Goal: Information Seeking & Learning: Learn about a topic

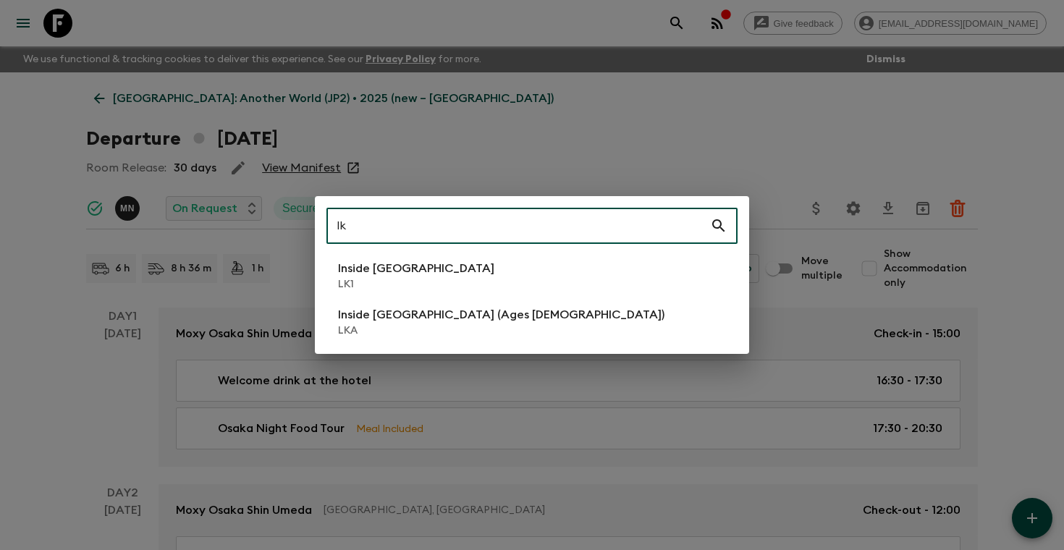
type input "lk"
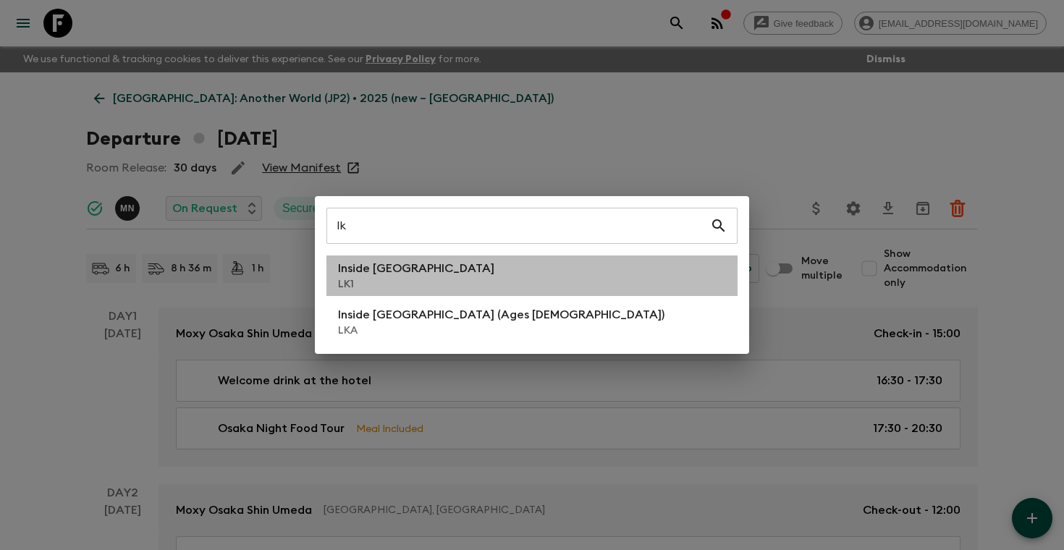
click at [487, 271] on li "Inside [GEOGRAPHIC_DATA] LK1" at bounding box center [531, 276] width 411 height 41
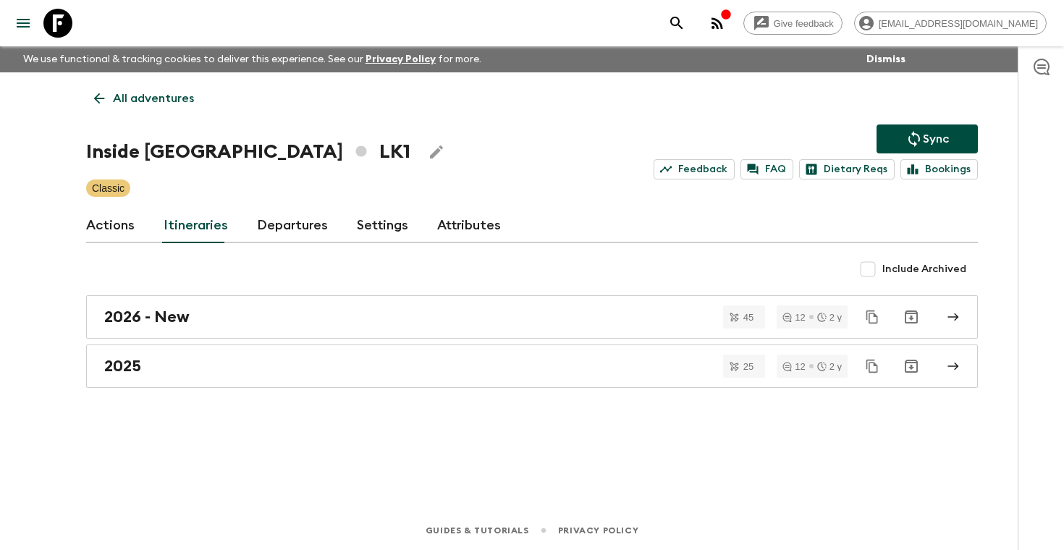
click at [288, 232] on link "Departures" at bounding box center [292, 225] width 71 height 35
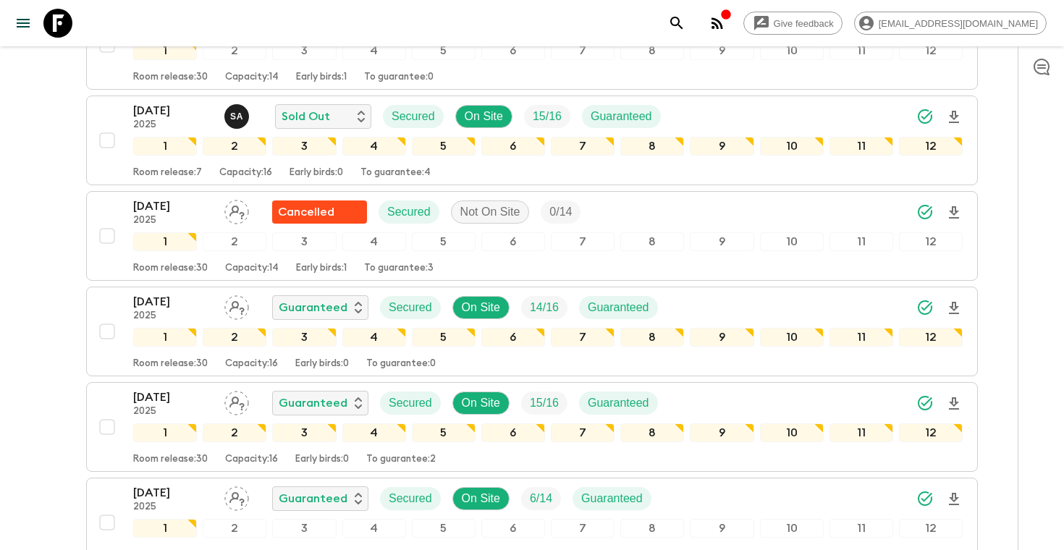
scroll to position [942, 0]
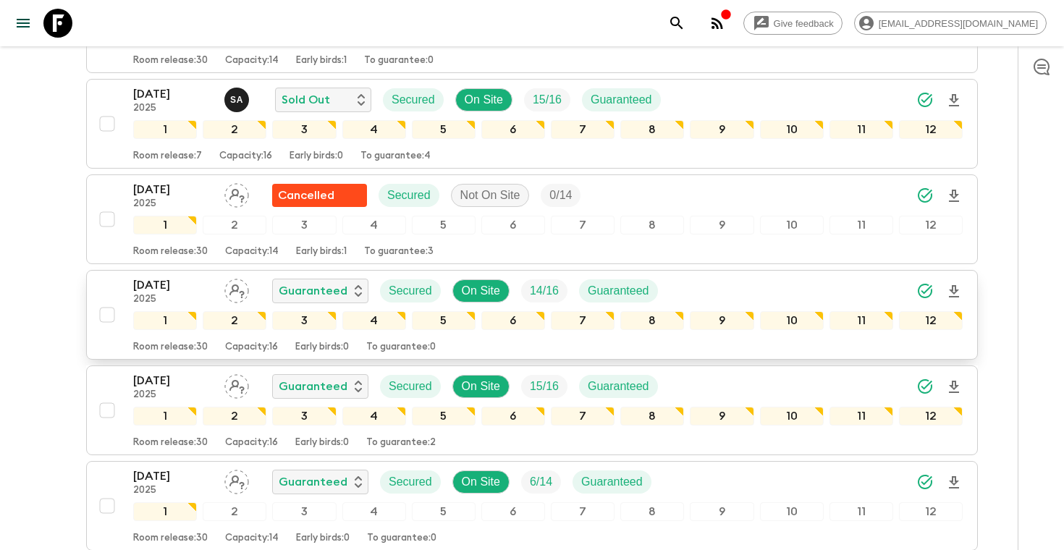
click at [827, 282] on div "[DATE] 2025 Guaranteed Secured On Site 14 / 16 Guaranteed" at bounding box center [548, 291] width 830 height 29
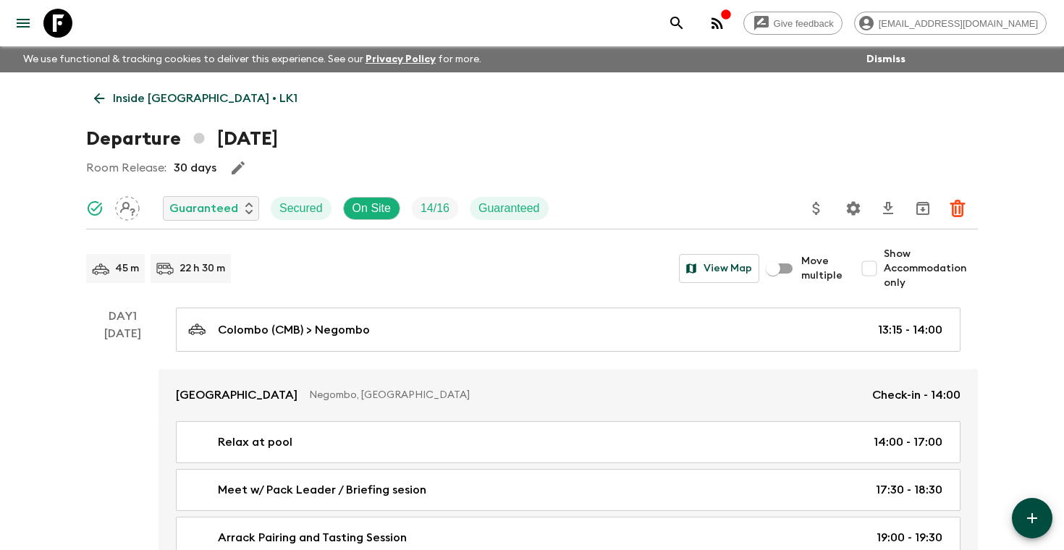
click at [898, 271] on span "Show Accommodation only" at bounding box center [931, 268] width 94 height 43
click at [884, 271] on input "Show Accommodation only" at bounding box center [869, 268] width 29 height 29
checkbox input "true"
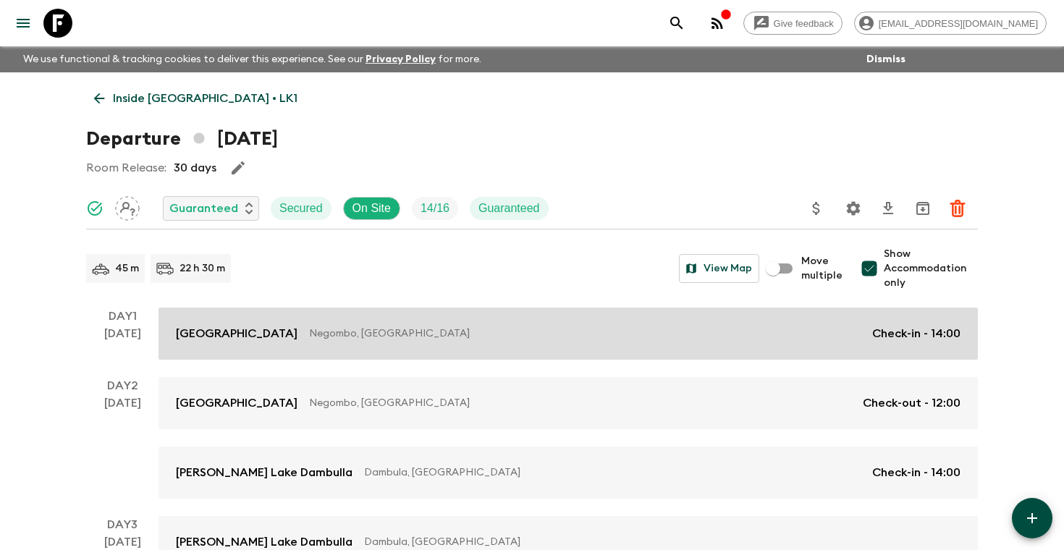
click at [832, 325] on div "Jetwing Lagoon Negombo, [GEOGRAPHIC_DATA] Check-in - 14:00" at bounding box center [568, 333] width 785 height 17
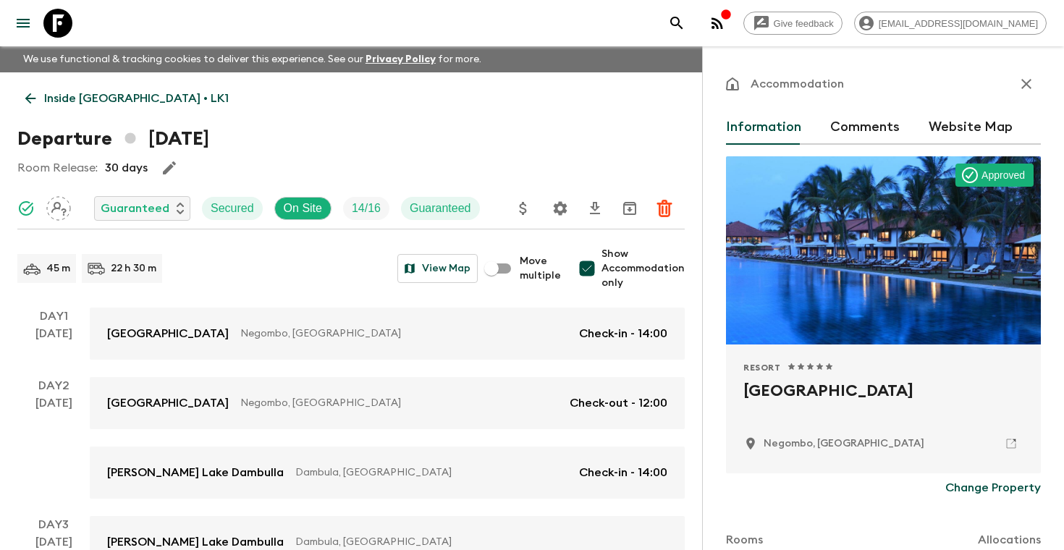
click at [1027, 81] on icon "button" at bounding box center [1026, 83] width 17 height 17
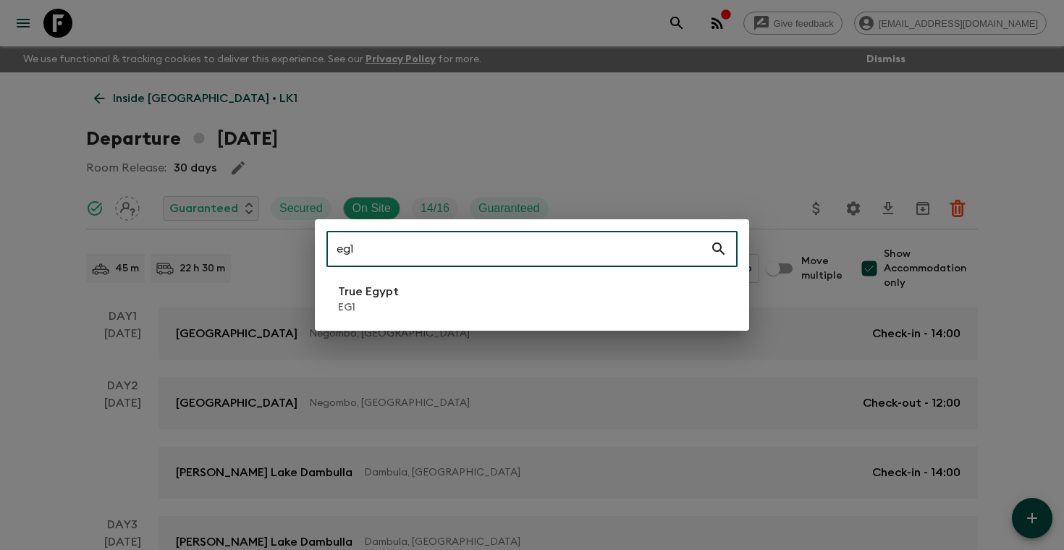
type input "eg1"
click at [432, 305] on li "True Egypt EG1" at bounding box center [531, 299] width 411 height 41
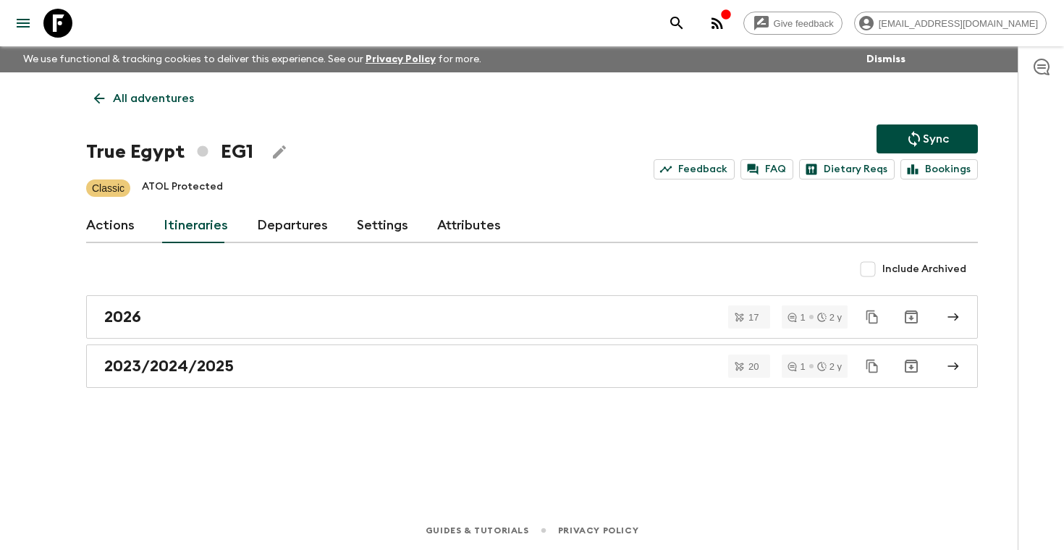
click at [281, 234] on link "Departures" at bounding box center [292, 225] width 71 height 35
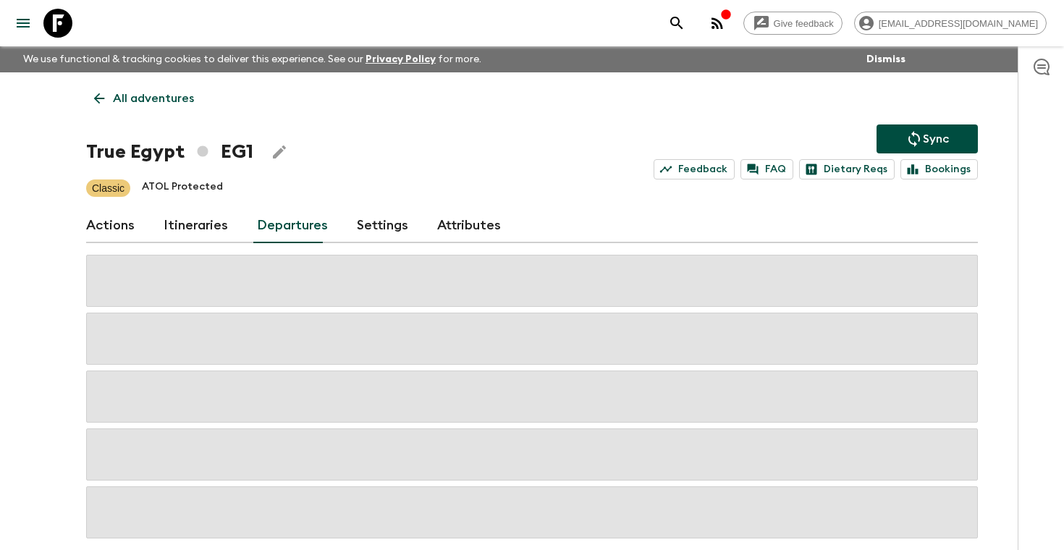
click at [1011, 212] on div "Give feedback [PERSON_NAME][EMAIL_ADDRESS][DOMAIN_NAME] We use functional & tra…" at bounding box center [532, 309] width 1064 height 618
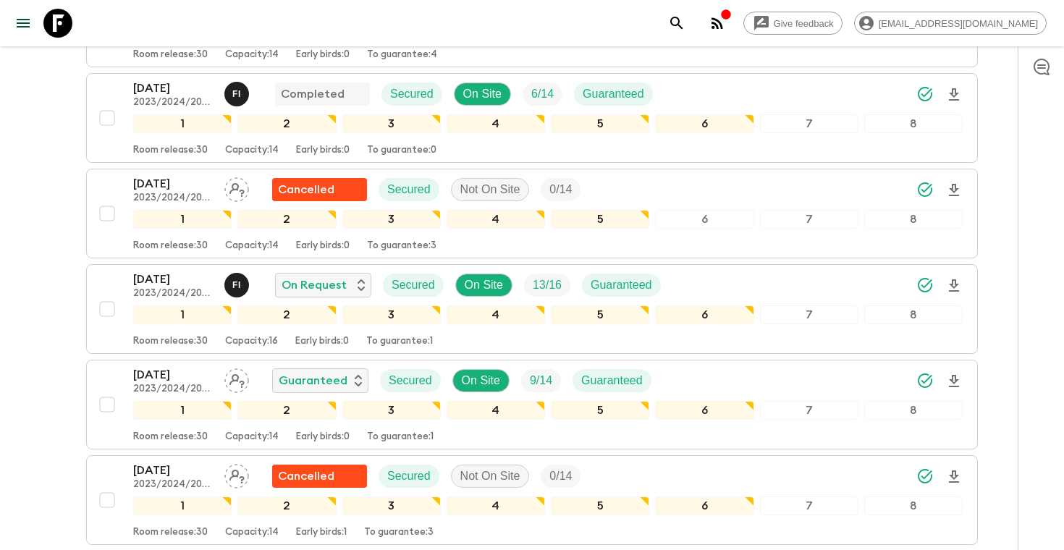
scroll to position [853, 0]
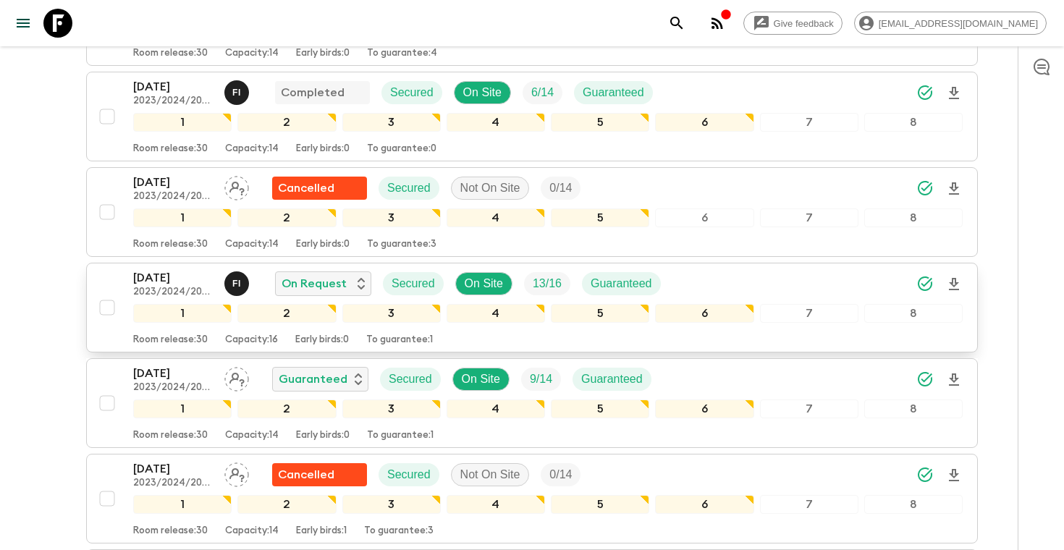
click at [956, 287] on icon "Download Onboarding" at bounding box center [953, 284] width 17 height 17
click at [956, 290] on icon "Download Onboarding" at bounding box center [954, 284] width 10 height 12
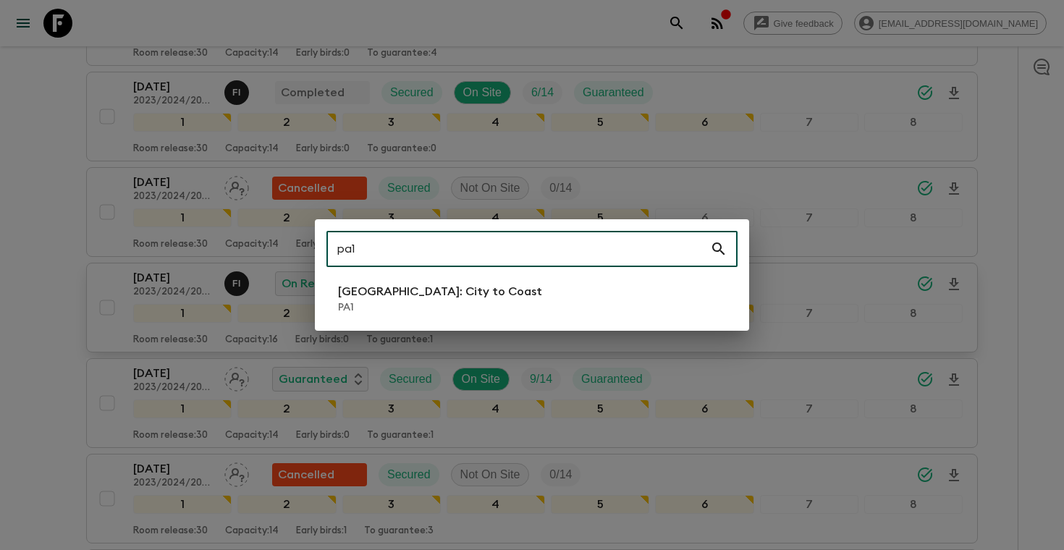
type input "pa1"
click at [502, 298] on li "[GEOGRAPHIC_DATA]: City to [GEOGRAPHIC_DATA]" at bounding box center [531, 299] width 411 height 41
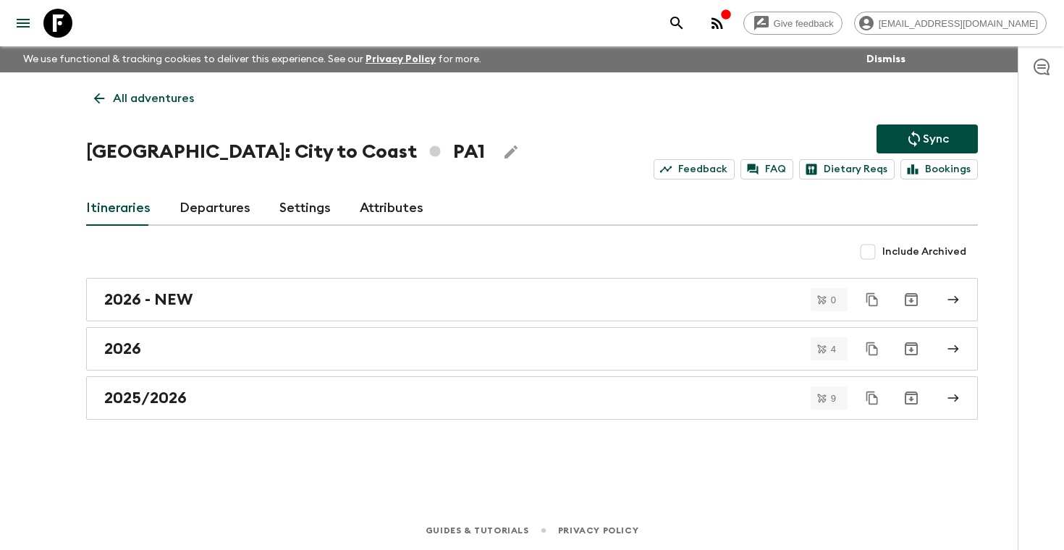
click at [193, 224] on link "Departures" at bounding box center [215, 208] width 71 height 35
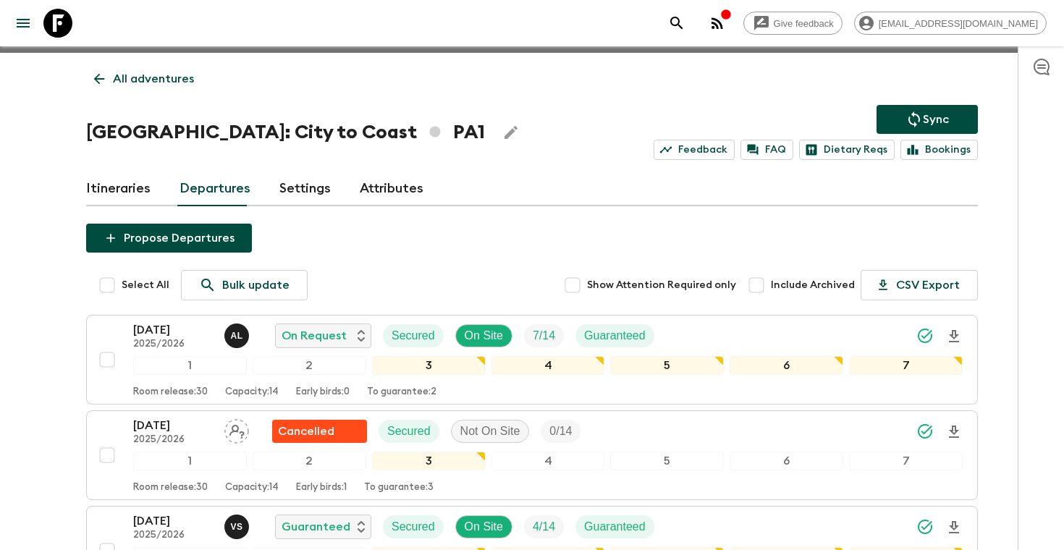
scroll to position [27, 0]
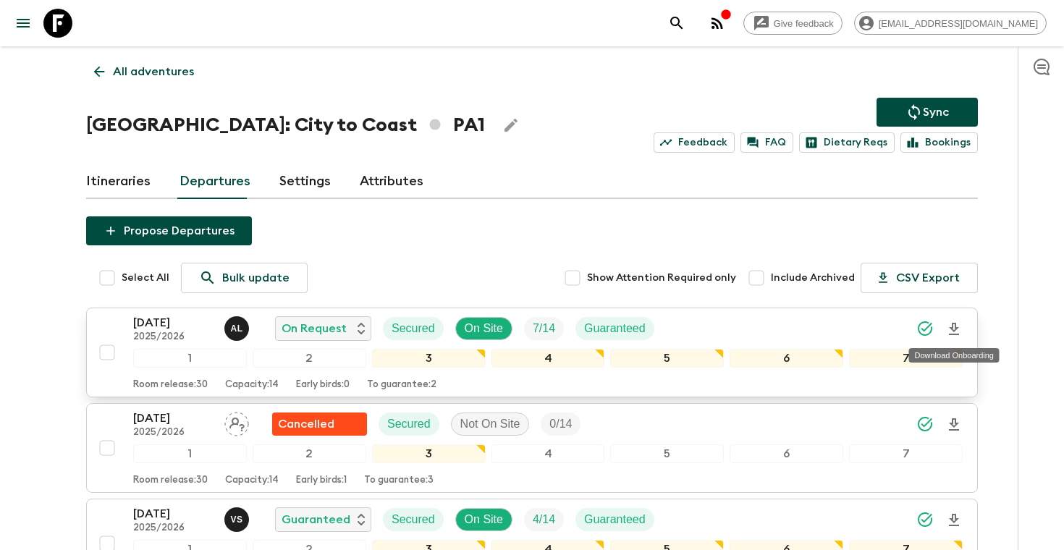
click at [958, 325] on icon "Download Onboarding" at bounding box center [953, 329] width 17 height 17
